Goal: Information Seeking & Learning: Understand process/instructions

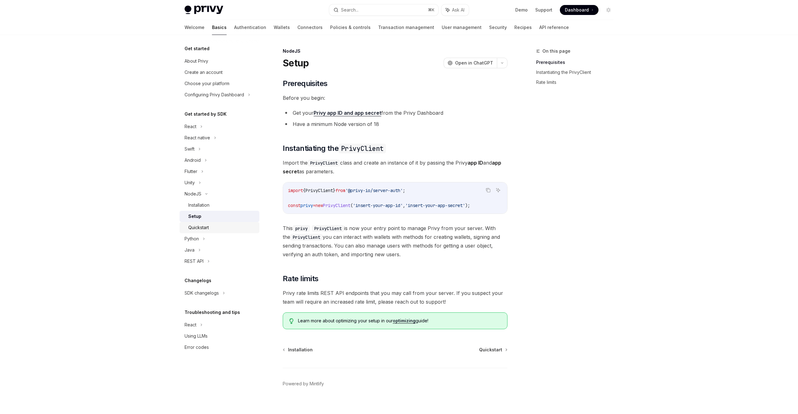
click at [226, 223] on link "Quickstart" at bounding box center [220, 227] width 80 height 11
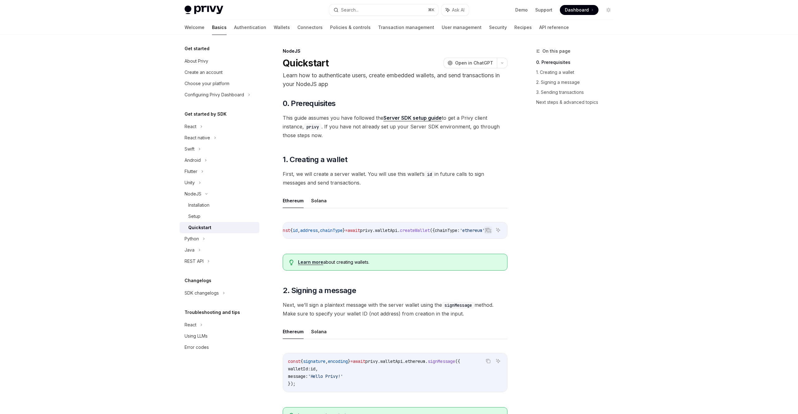
scroll to position [0, 17]
click at [204, 205] on div "Installation" at bounding box center [198, 204] width 21 height 7
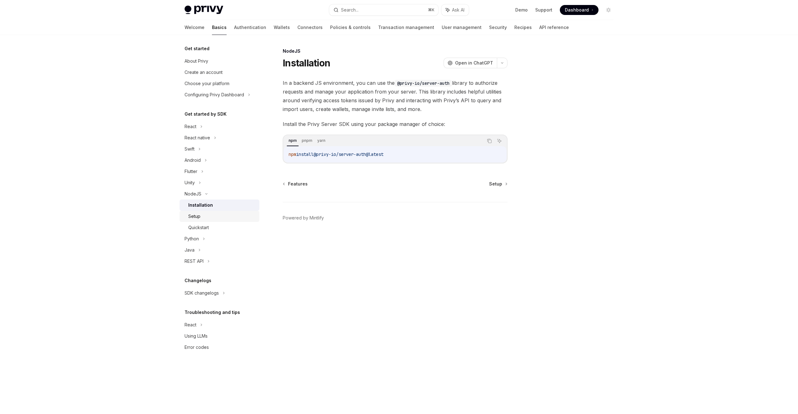
click at [203, 217] on div "Setup" at bounding box center [221, 216] width 67 height 7
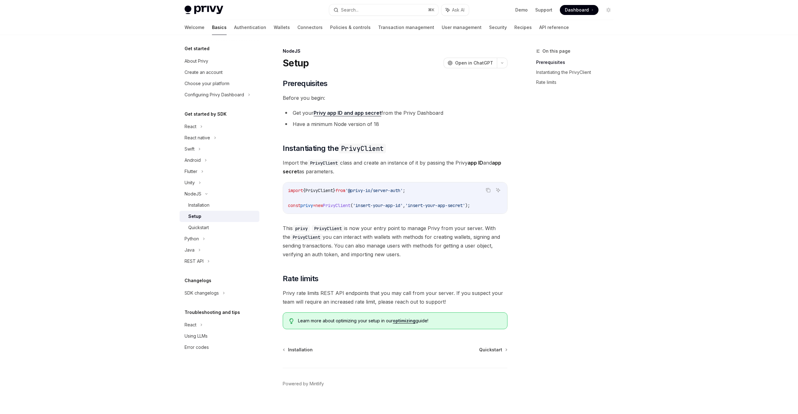
click at [363, 193] on span "'@privy-io/server-auth'" at bounding box center [374, 191] width 57 height 6
drag, startPoint x: 359, startPoint y: 191, endPoint x: 416, endPoint y: 190, distance: 56.8
click at [403, 190] on span "'@privy-io/server-auth'" at bounding box center [374, 191] width 57 height 6
copy span "@privy-io/server-auth'"
click at [540, 31] on link "API reference" at bounding box center [555, 27] width 30 height 15
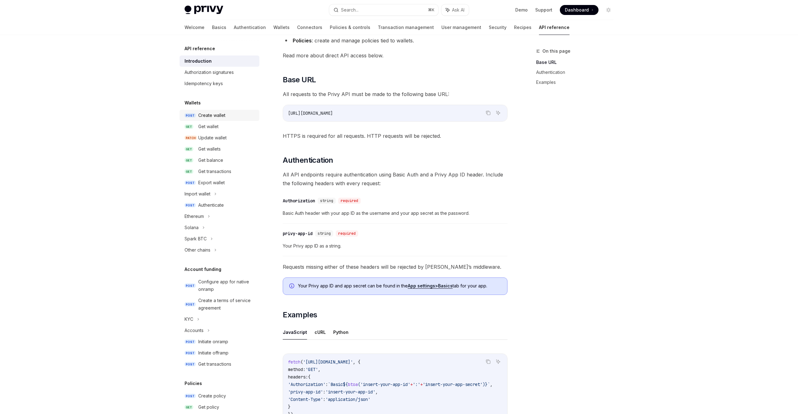
scroll to position [121, 0]
click at [210, 216] on icon at bounding box center [209, 216] width 2 height 7
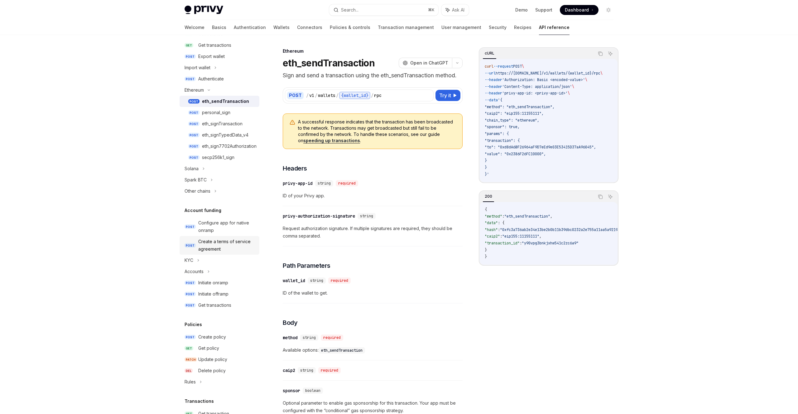
scroll to position [142, 0]
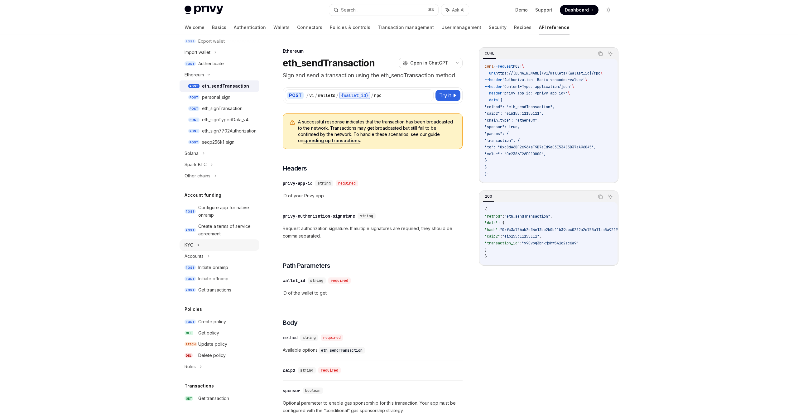
click at [199, 248] on icon at bounding box center [198, 244] width 2 height 7
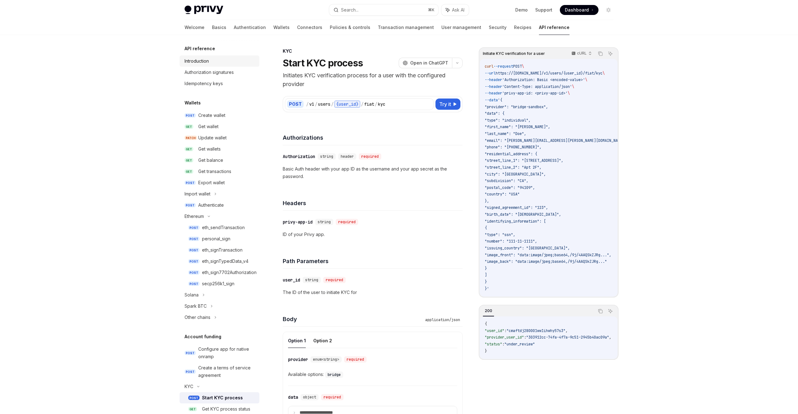
click at [200, 61] on div "Introduction" at bounding box center [197, 60] width 24 height 7
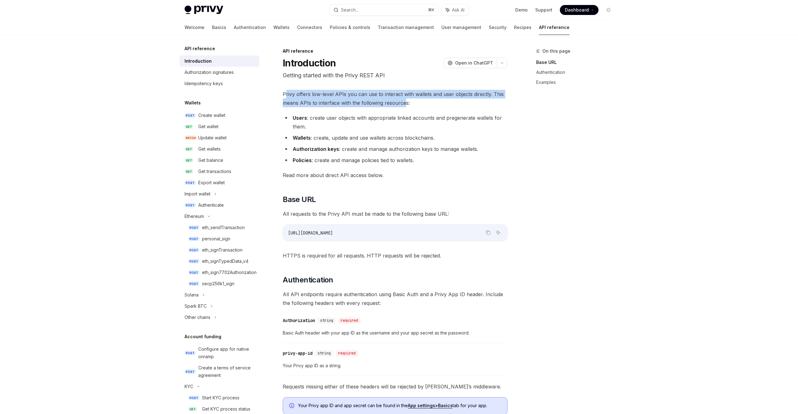
drag, startPoint x: 284, startPoint y: 96, endPoint x: 404, endPoint y: 105, distance: 119.5
click at [404, 105] on span "Privy offers low-level APIs you can use to interact with wallets and user objec…" at bounding box center [395, 98] width 225 height 17
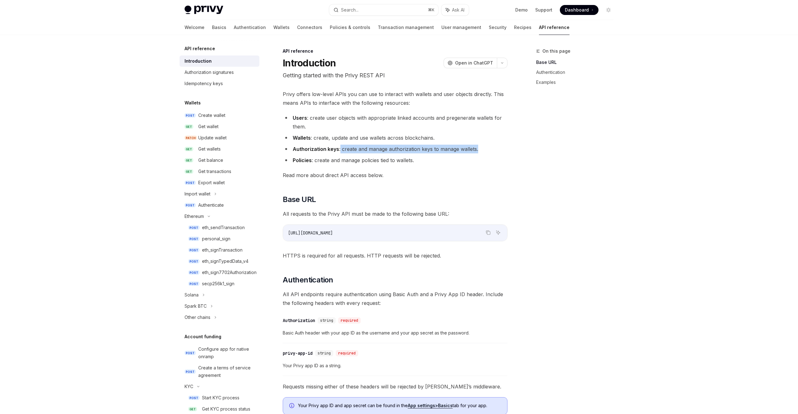
drag, startPoint x: 340, startPoint y: 151, endPoint x: 485, endPoint y: 150, distance: 145.3
click at [485, 150] on li "Authorization keys : create and manage authorization keys to manage wallets." at bounding box center [395, 149] width 225 height 9
click at [387, 173] on span "Read more about direct API access below." at bounding box center [395, 175] width 225 height 9
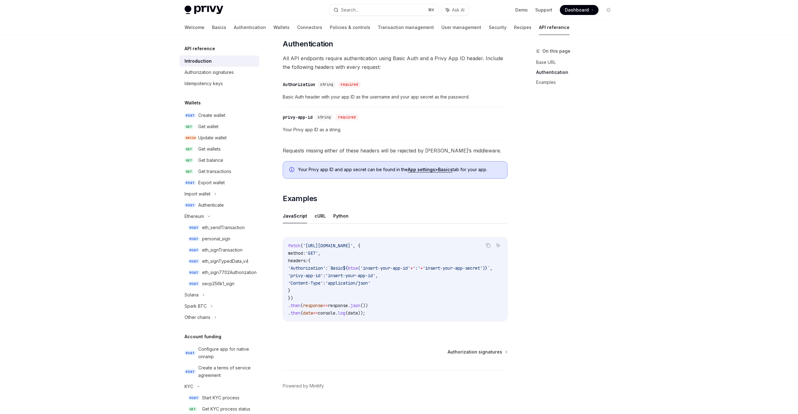
scroll to position [249, 0]
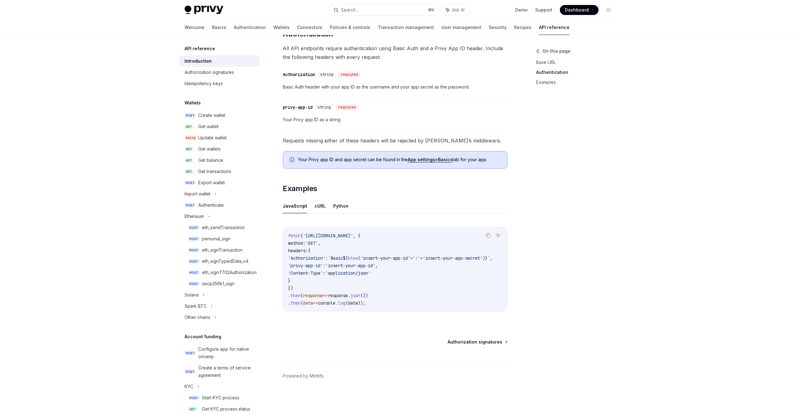
click at [466, 342] on span "Authorization signatures" at bounding box center [475, 342] width 55 height 6
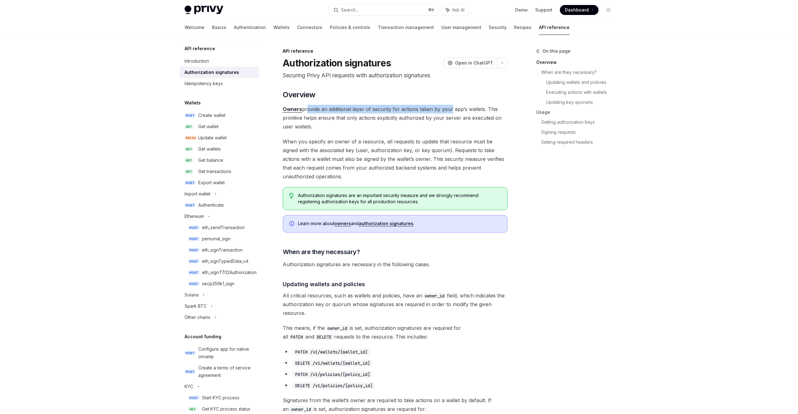
drag, startPoint x: 305, startPoint y: 110, endPoint x: 449, endPoint y: 110, distance: 144.1
click at [449, 110] on span "Owners provide an additional layer of security for actions taken by your app’s …" at bounding box center [395, 118] width 225 height 26
drag, startPoint x: 385, startPoint y: 109, endPoint x: 485, endPoint y: 111, distance: 99.8
click at [485, 111] on span "Owners provide an additional layer of security for actions taken by your app’s …" at bounding box center [395, 118] width 225 height 26
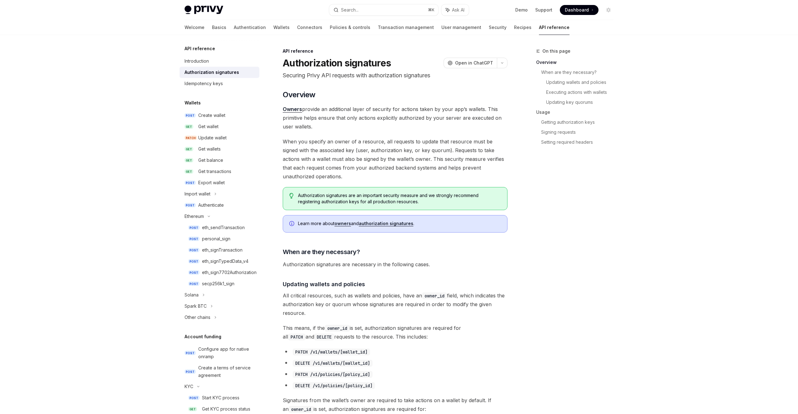
click at [477, 115] on span "Owners provide an additional layer of security for actions taken by your app’s …" at bounding box center [395, 118] width 225 height 26
type textarea "*"
